Goal: Check status: Check status

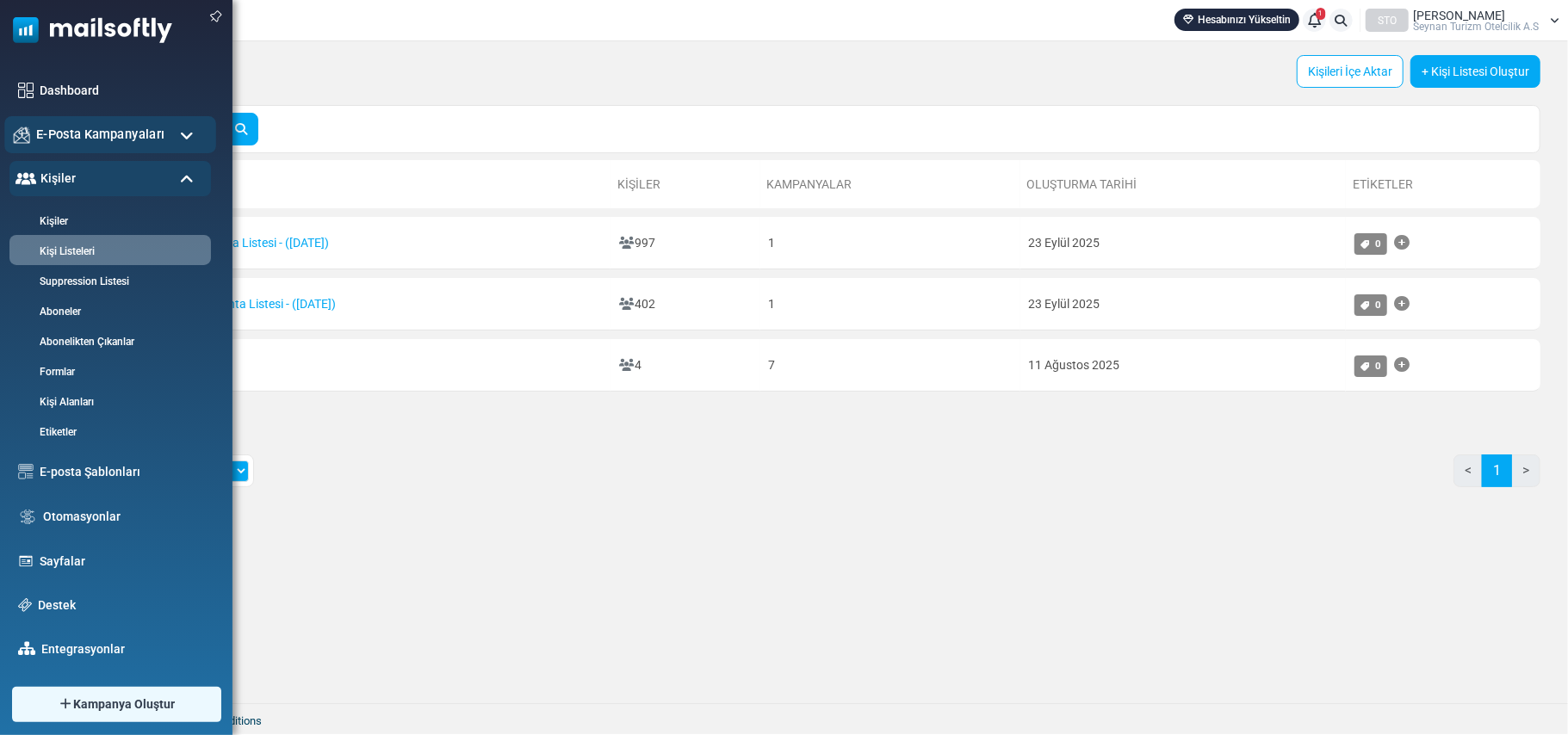
click at [194, 134] on div "E-Posta Kampanyaları" at bounding box center [110, 135] width 212 height 37
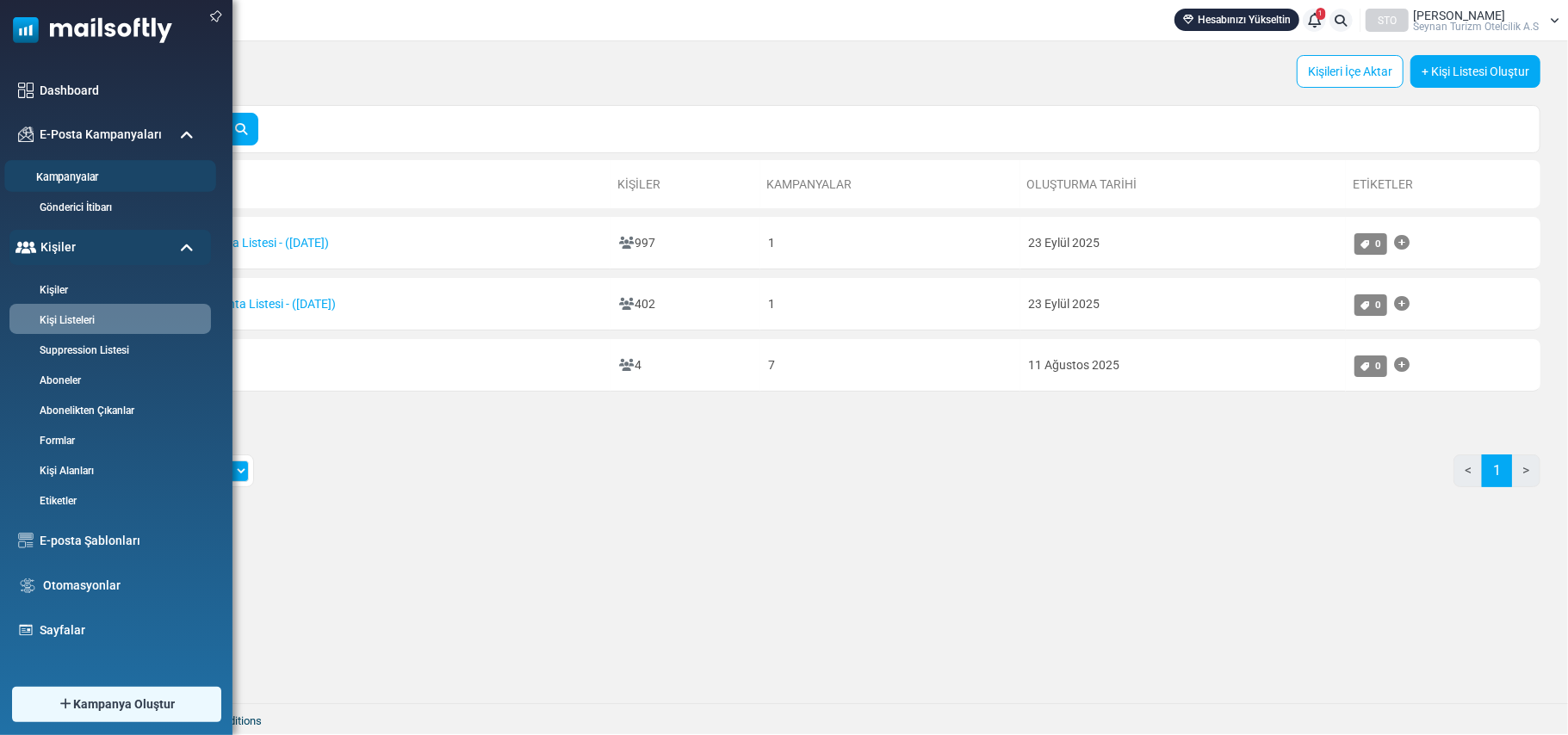
click at [83, 172] on link "Kampanyalar" at bounding box center [108, 177] width 207 height 17
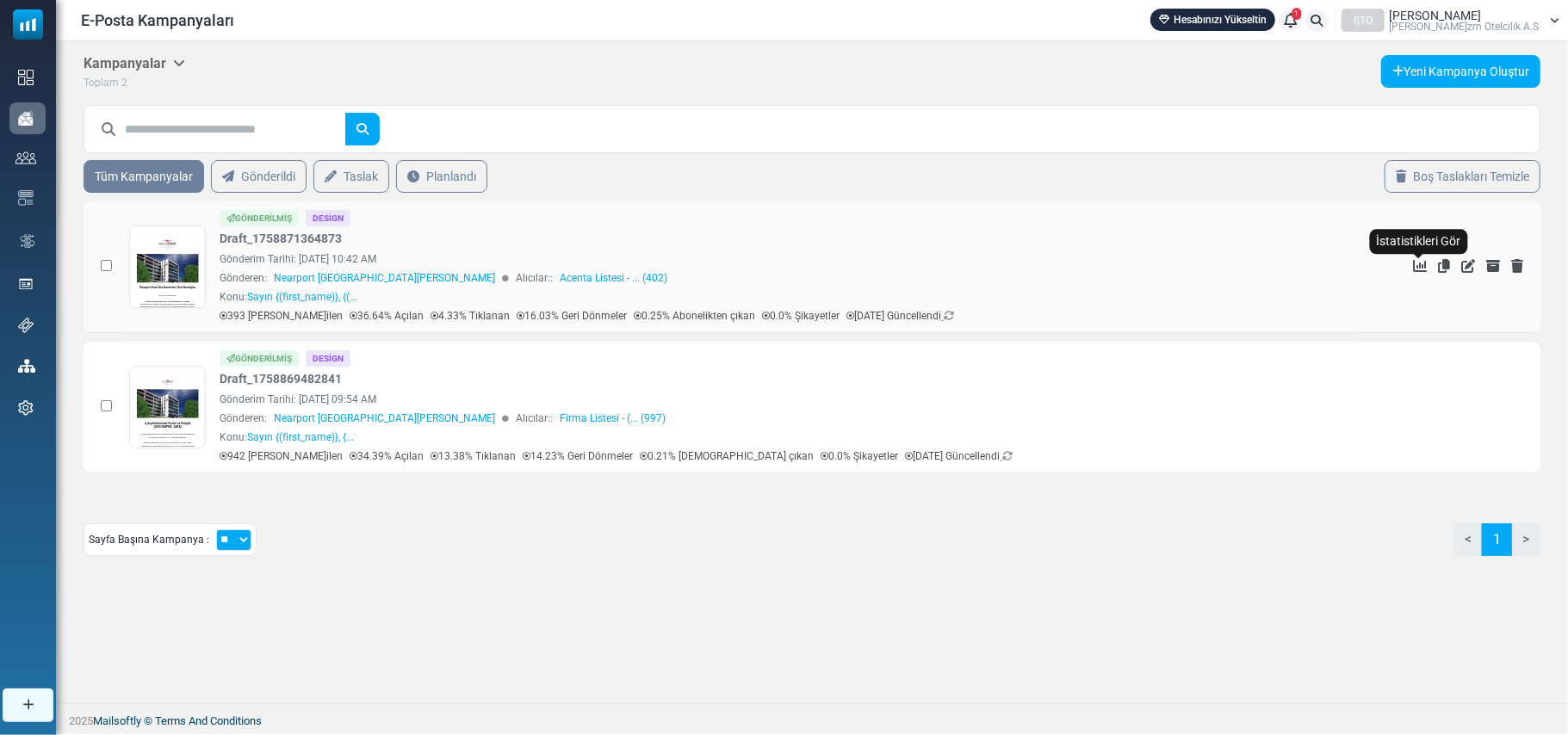
click at [1418, 267] on icon "İstatistikleri Gör" at bounding box center [1419, 266] width 14 height 14
click at [190, 251] on link at bounding box center [167, 315] width 76 height 177
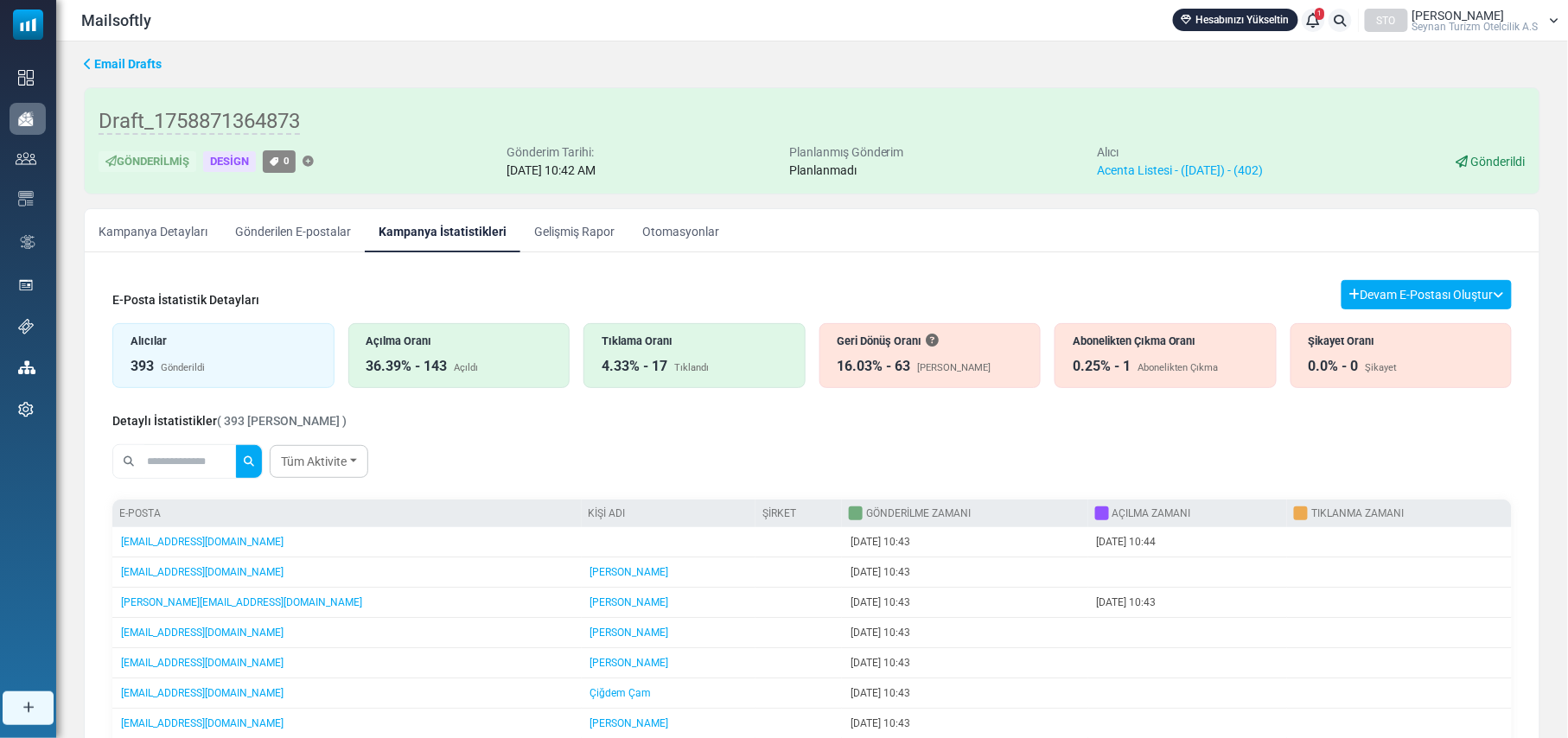
click at [168, 229] on link "Kampanya Detayları" at bounding box center [153, 231] width 136 height 43
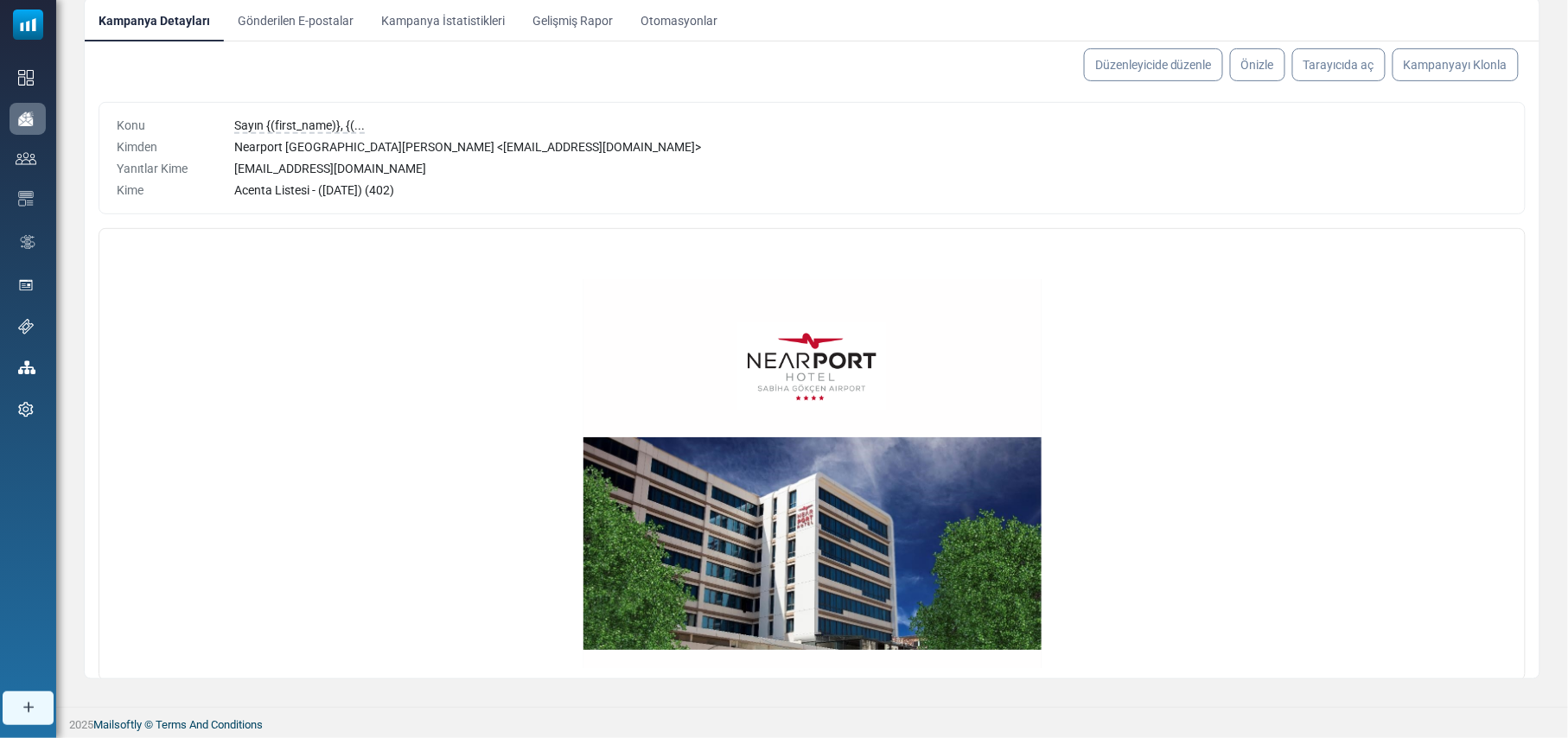
click at [299, 23] on link "Gönderilen E-postalar" at bounding box center [295, 19] width 143 height 43
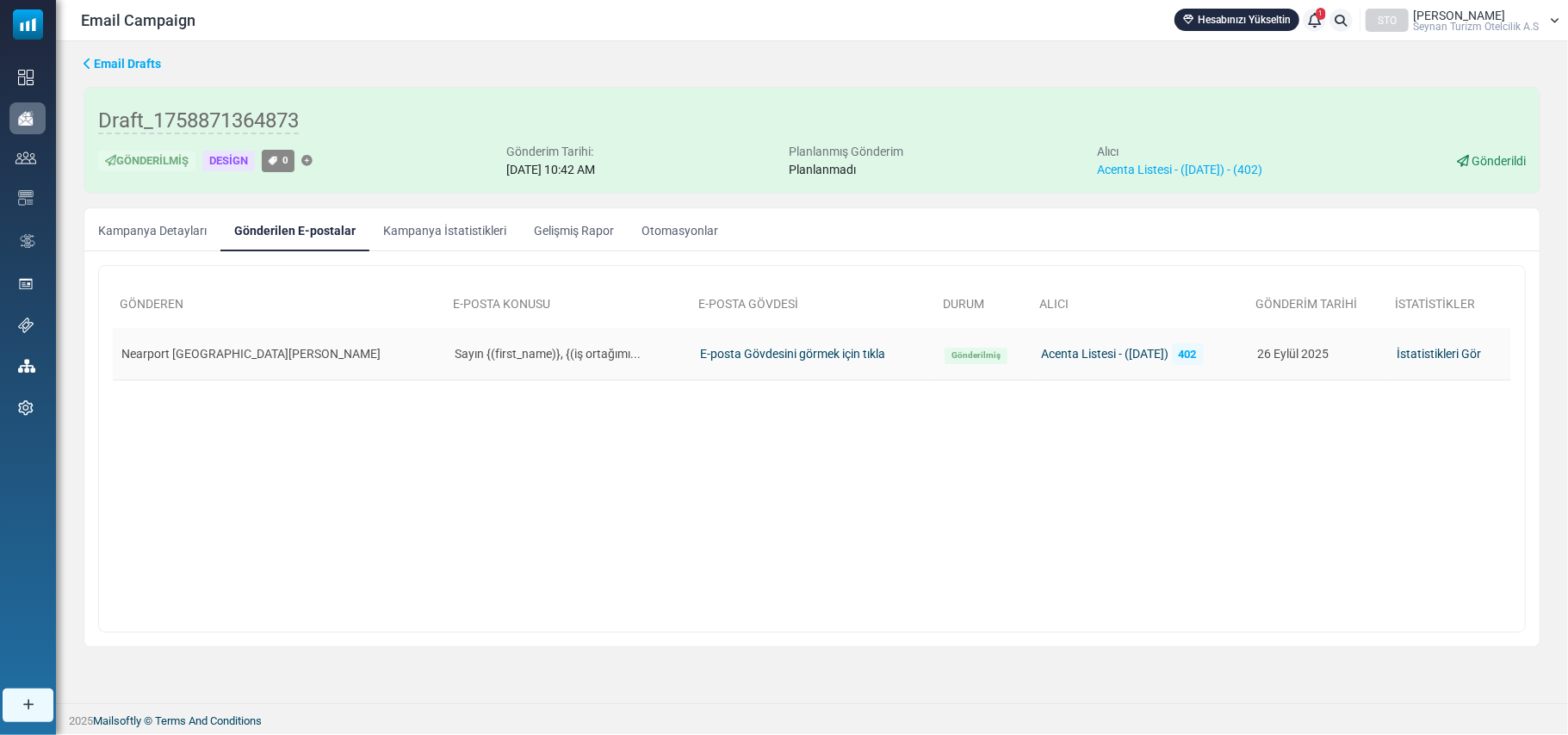
click at [1439, 353] on link "İstatistikleri Gör" at bounding box center [1438, 354] width 84 height 14
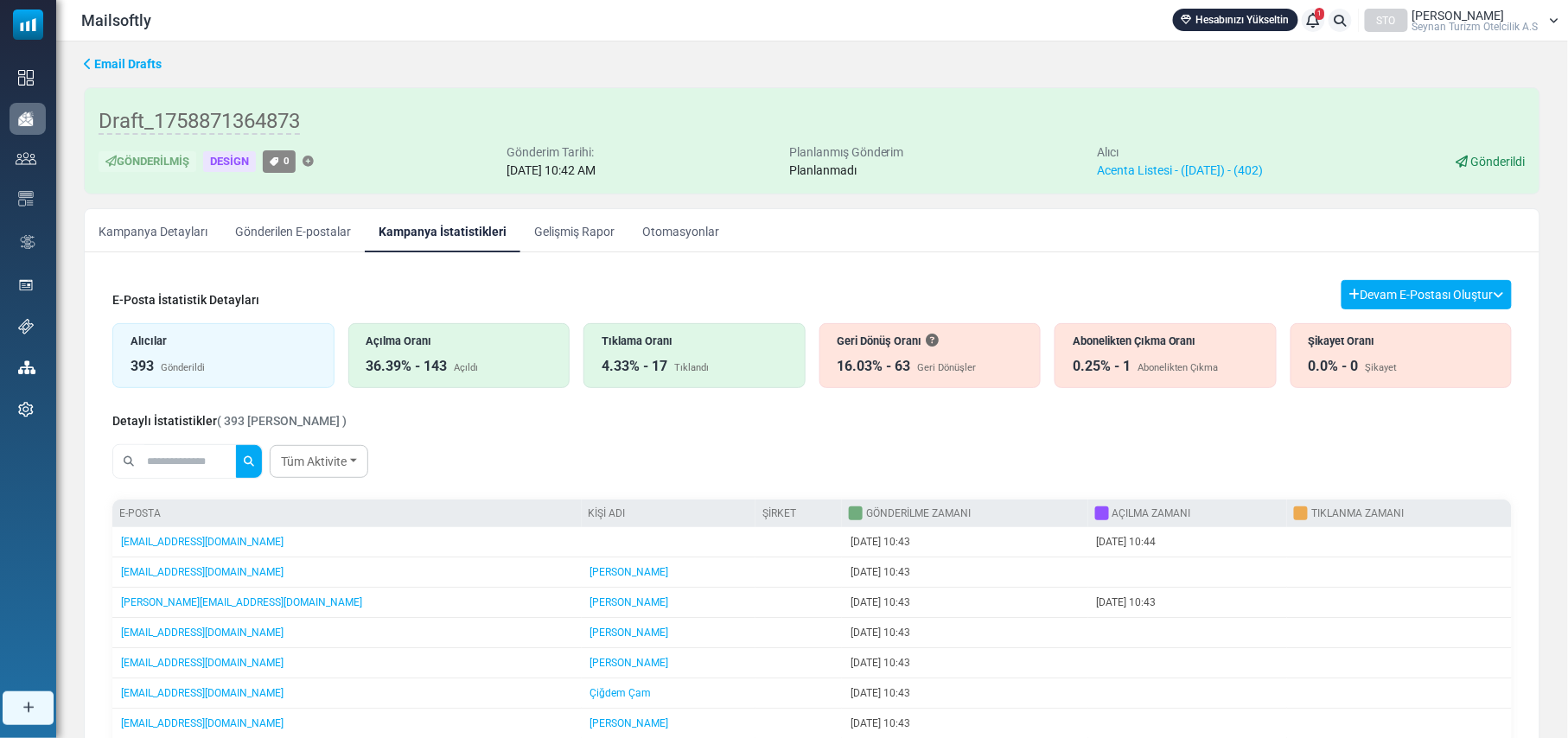
click at [570, 230] on link "Gelişmiş Rapor" at bounding box center [574, 231] width 108 height 43
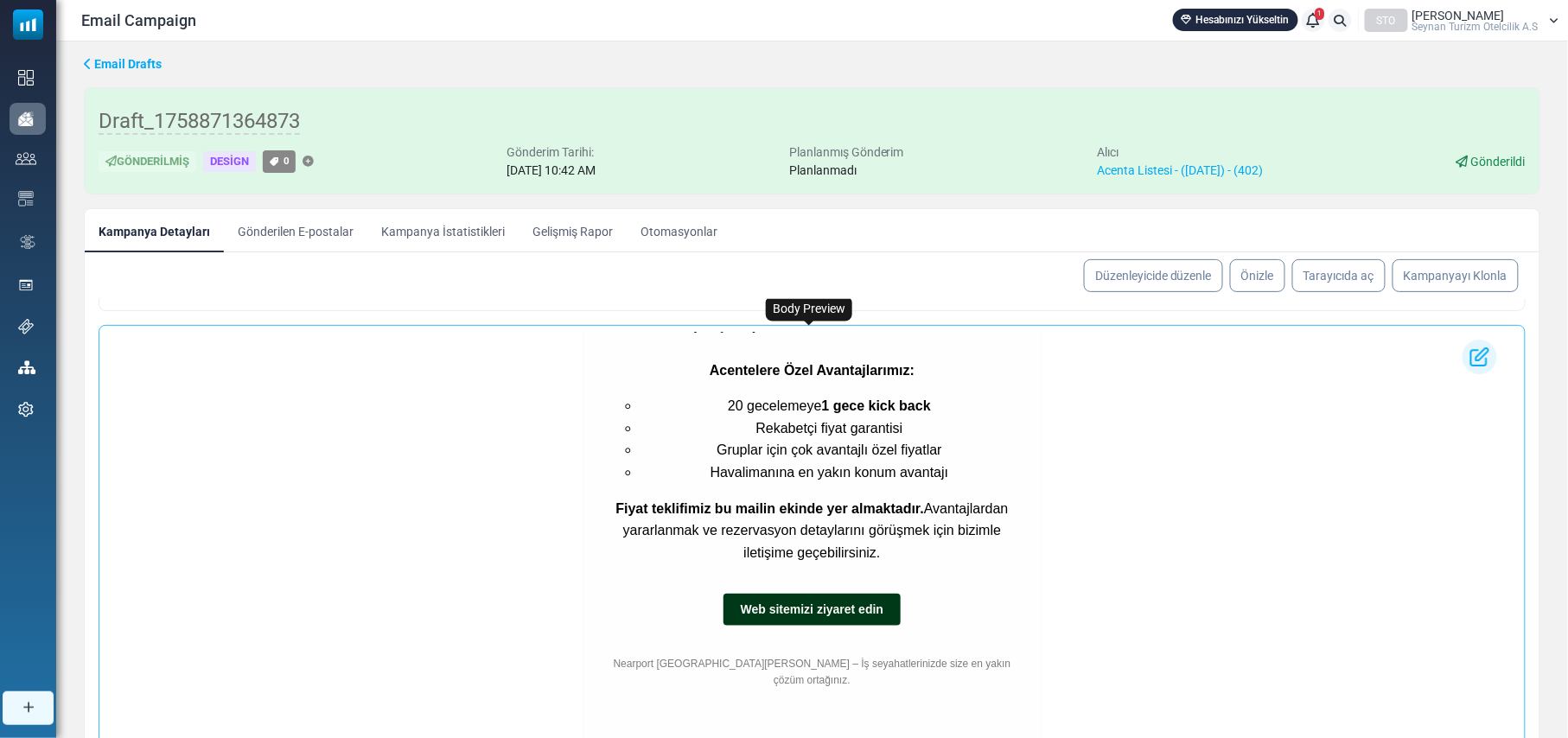
scroll to position [610, 0]
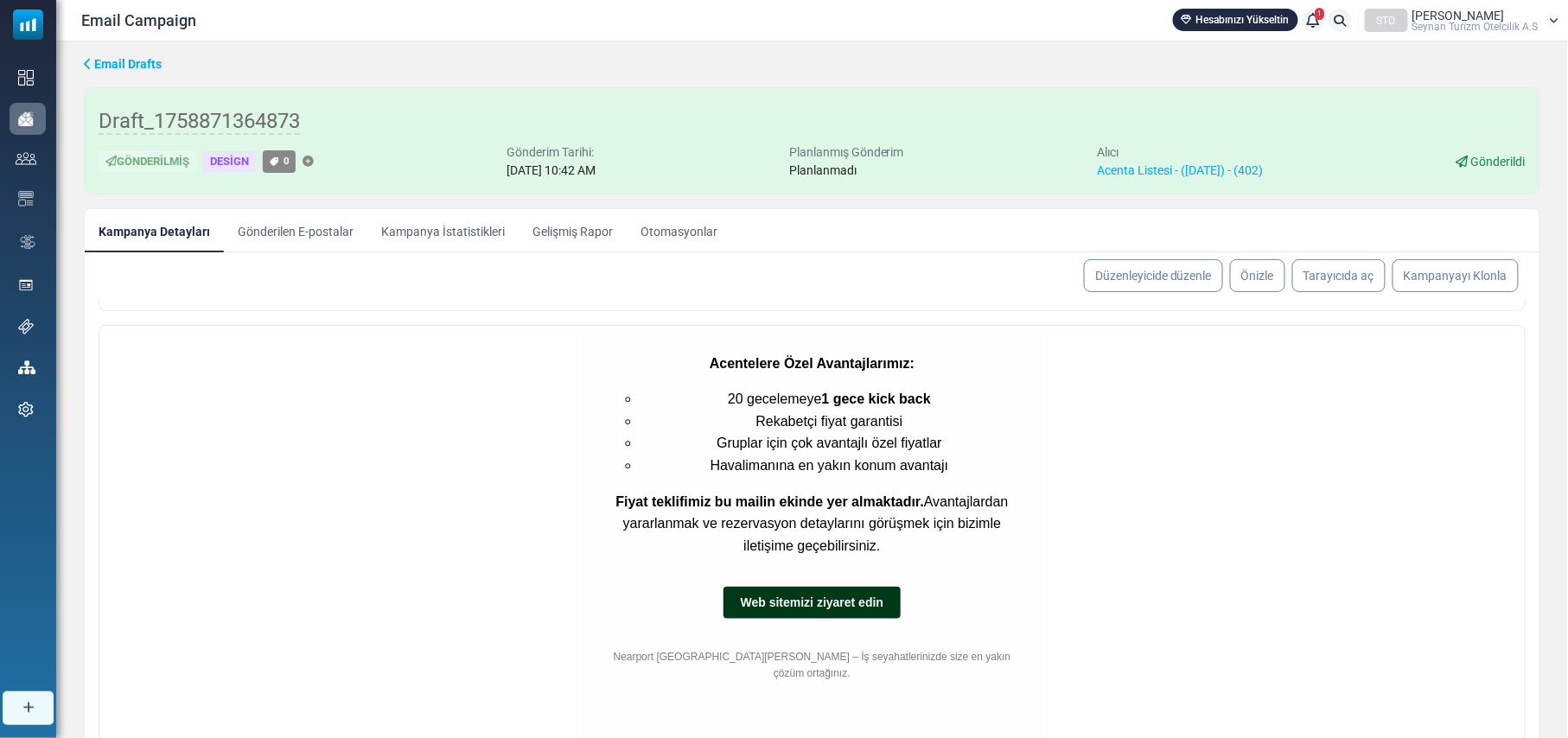
click at [299, 231] on link "Gönderilen E-postalar" at bounding box center [295, 231] width 143 height 43
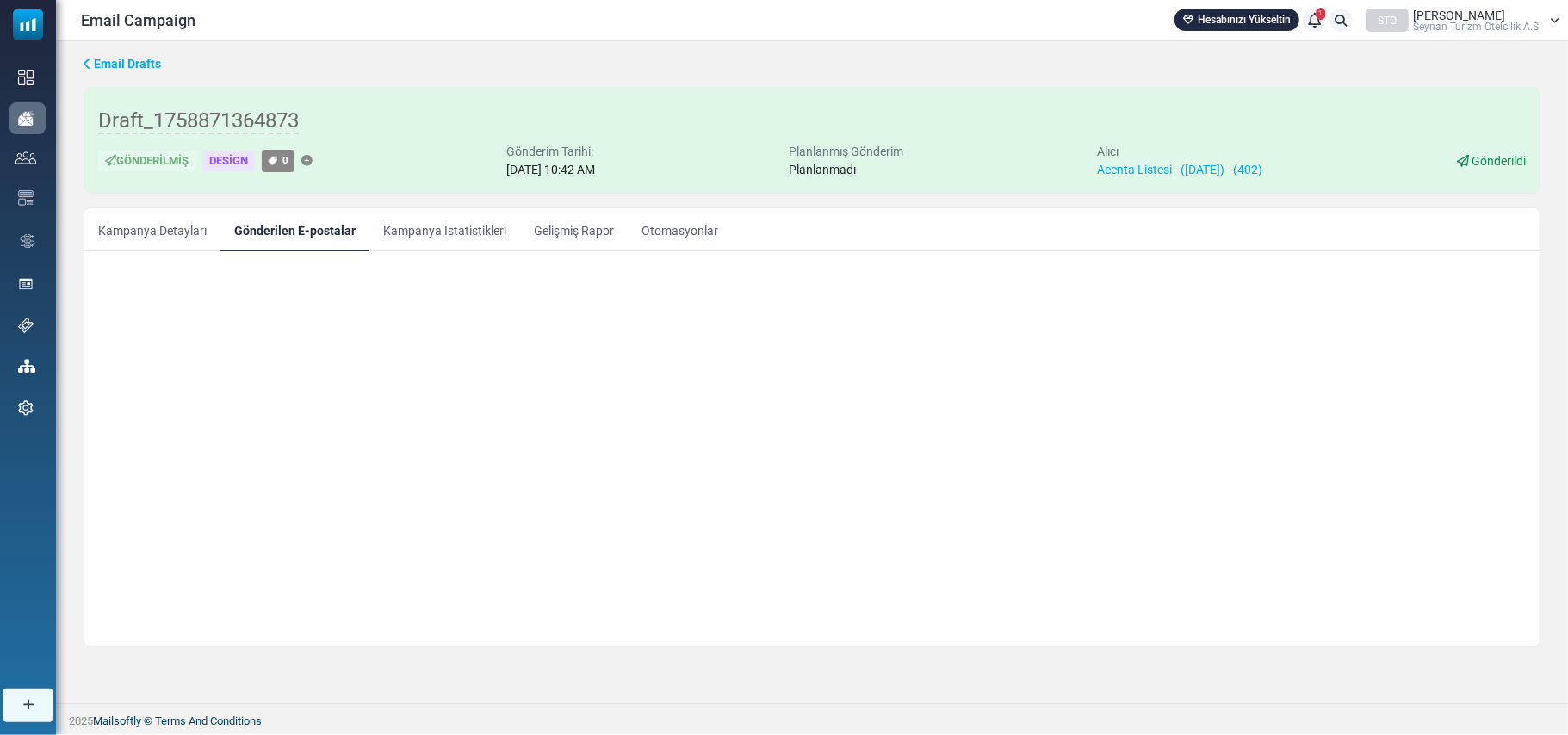
scroll to position [0, 0]
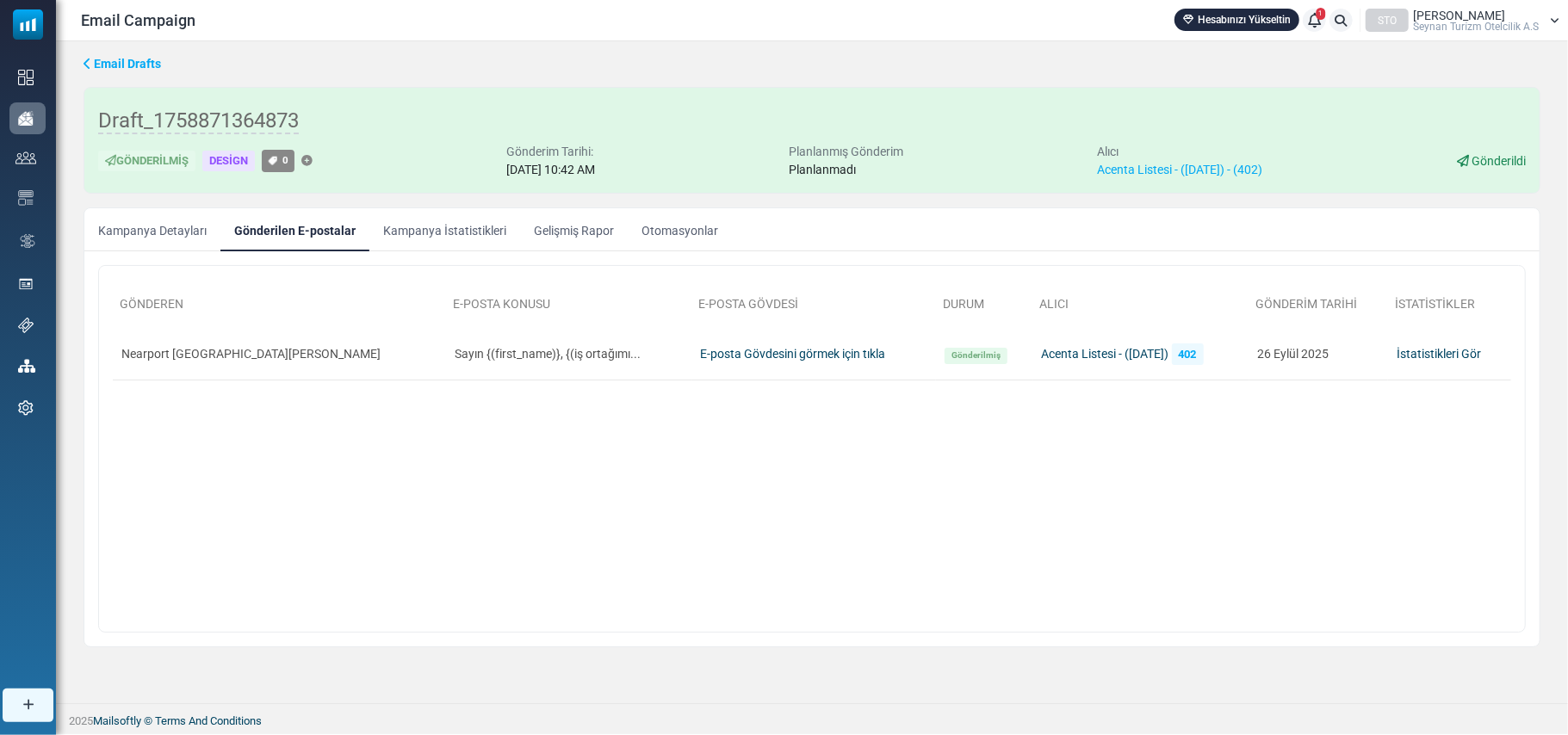
click at [421, 229] on link "Kampanya İstatistikleri" at bounding box center [444, 230] width 150 height 43
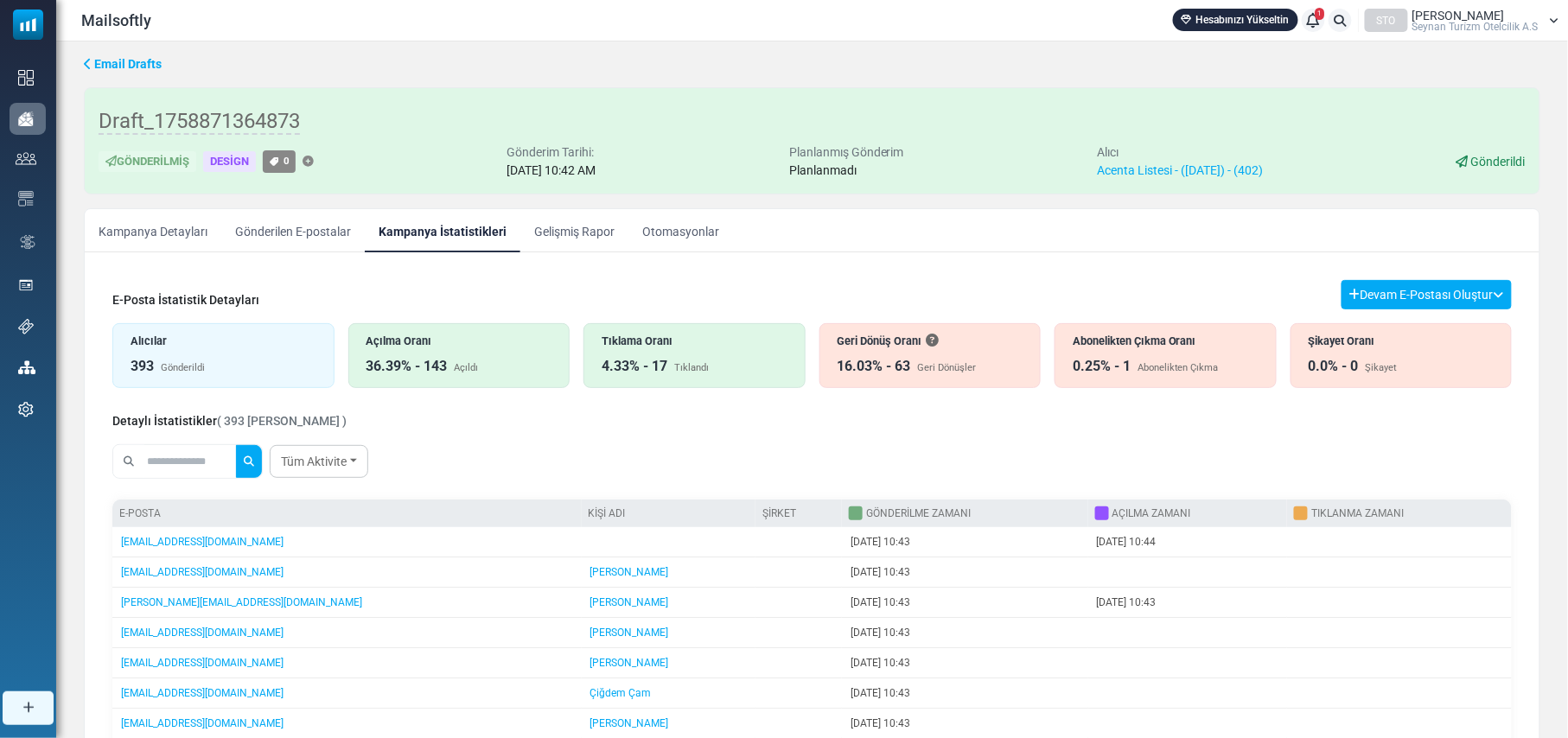
click at [575, 232] on link "Gelişmiş Rapor" at bounding box center [574, 231] width 108 height 43
